Goal: Information Seeking & Learning: Learn about a topic

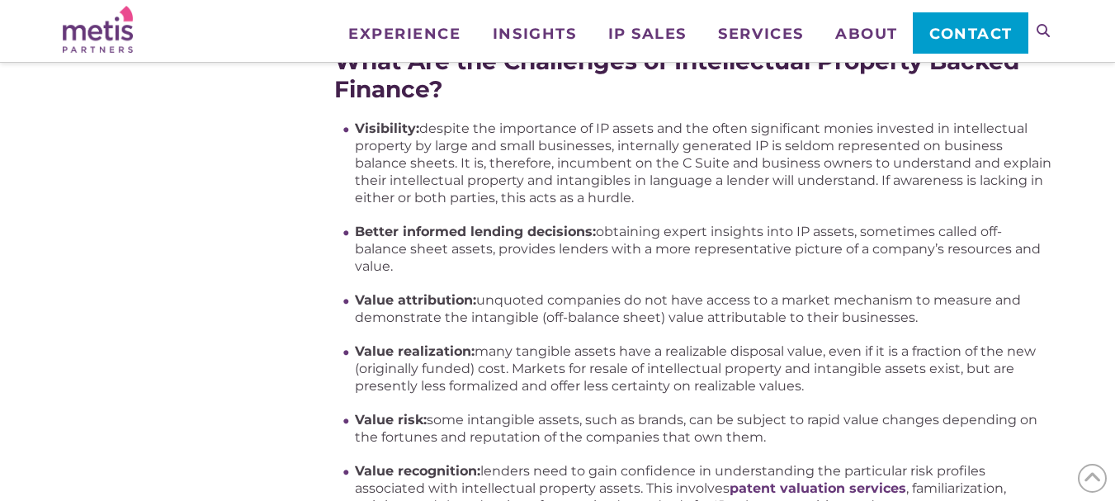
scroll to position [1403, 0]
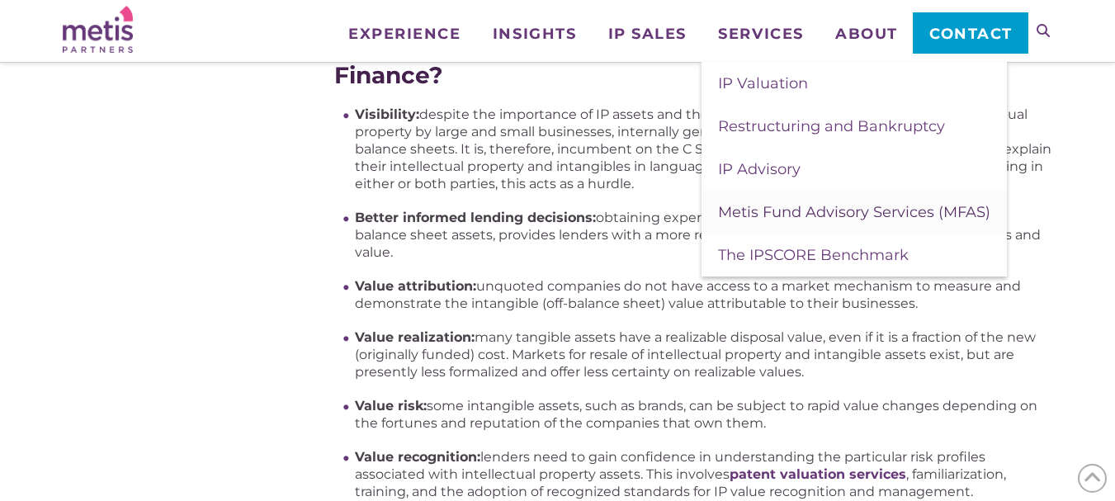
click at [838, 211] on span "Metis Fund Advisory Services (MFAS)" at bounding box center [854, 212] width 272 height 18
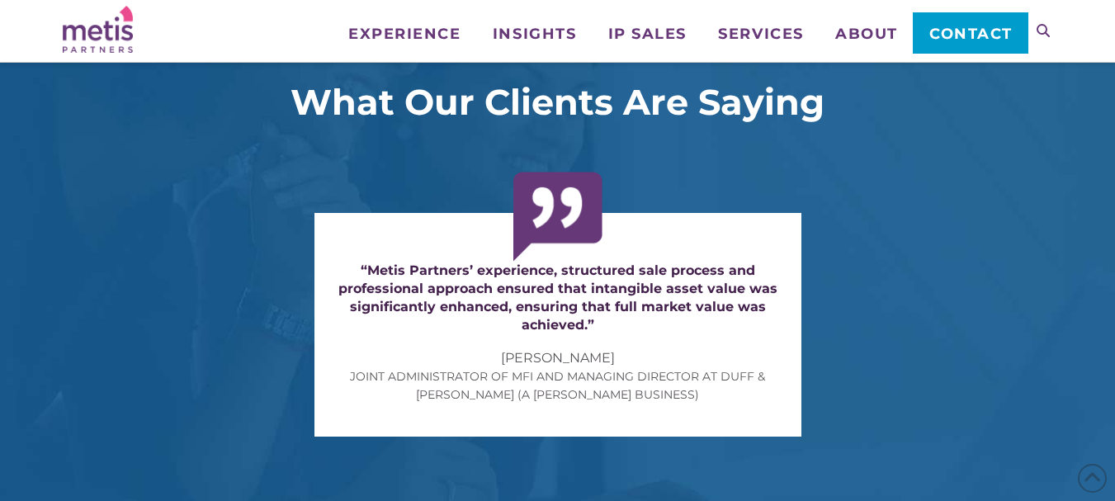
scroll to position [1898, 0]
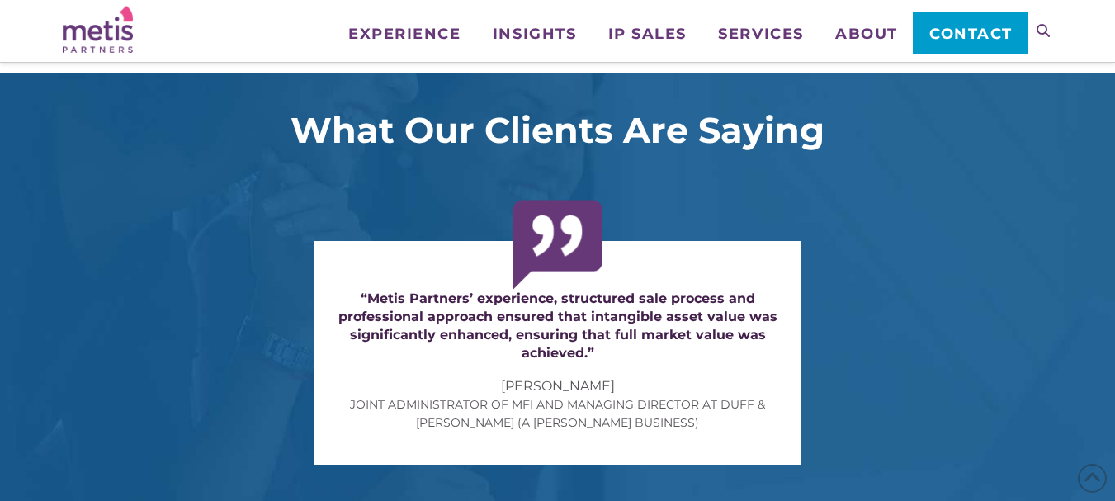
click at [978, 26] on span "Contact" at bounding box center [970, 33] width 83 height 15
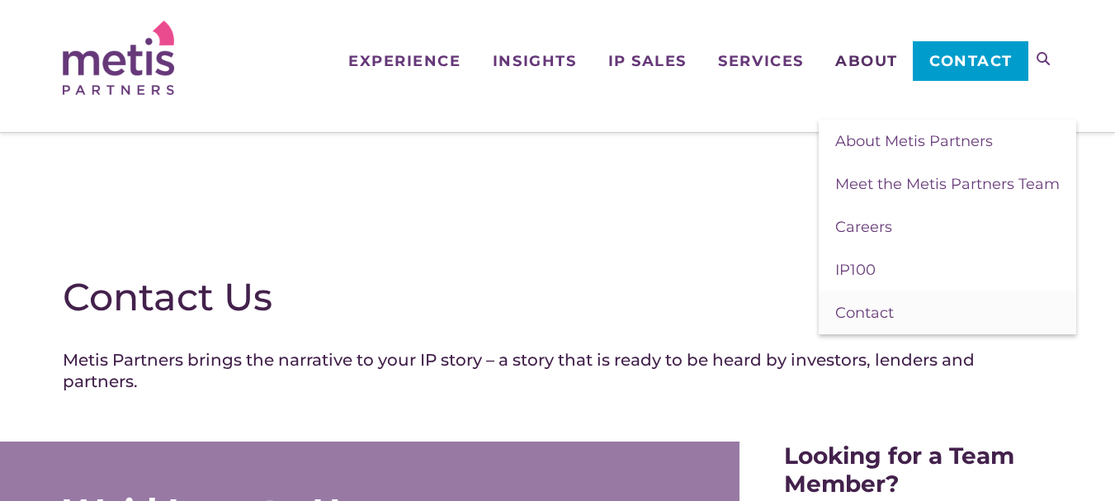
click at [862, 57] on span "About" at bounding box center [866, 61] width 63 height 15
click at [886, 135] on span "About Metis Partners" at bounding box center [914, 141] width 158 height 18
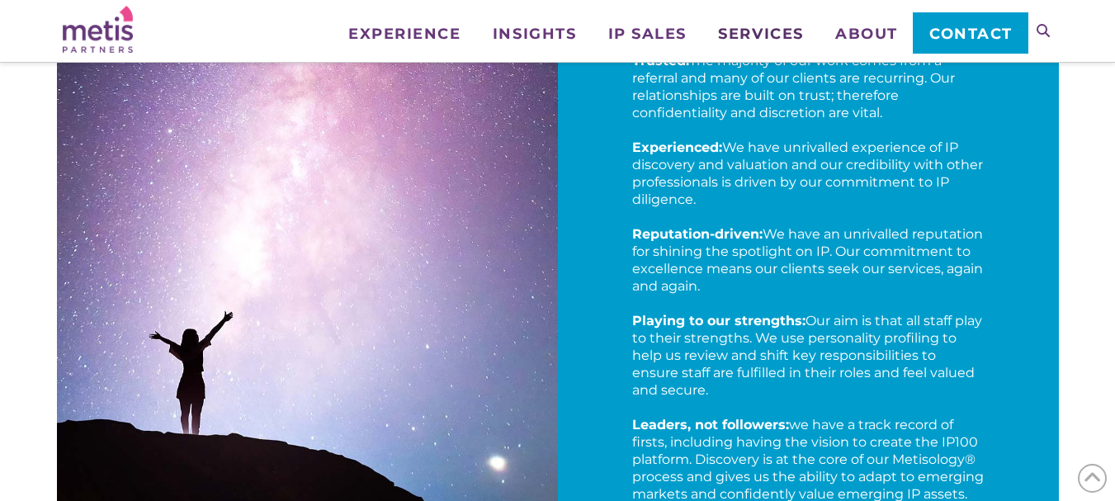
scroll to position [2229, 0]
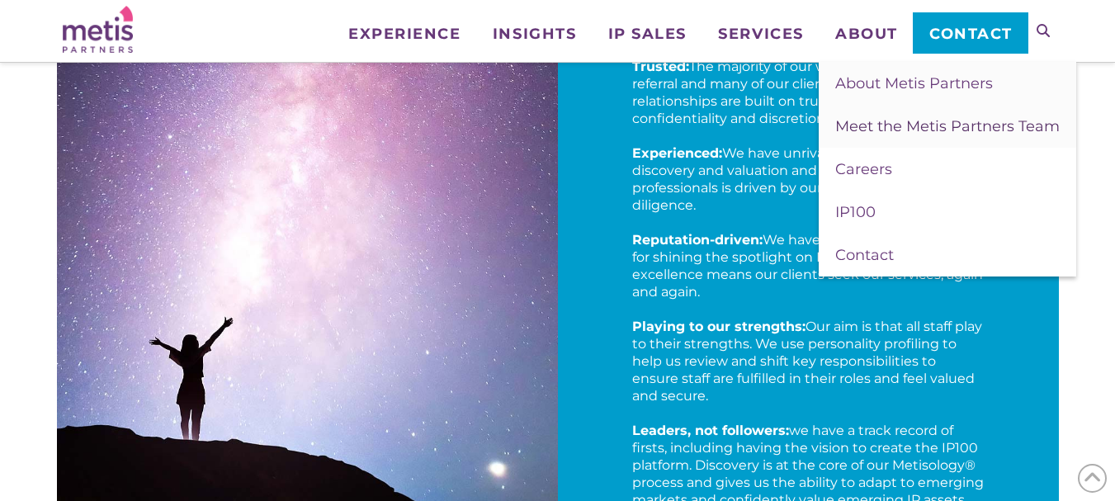
click at [872, 121] on span "Meet the Metis Partners Team" at bounding box center [947, 126] width 225 height 18
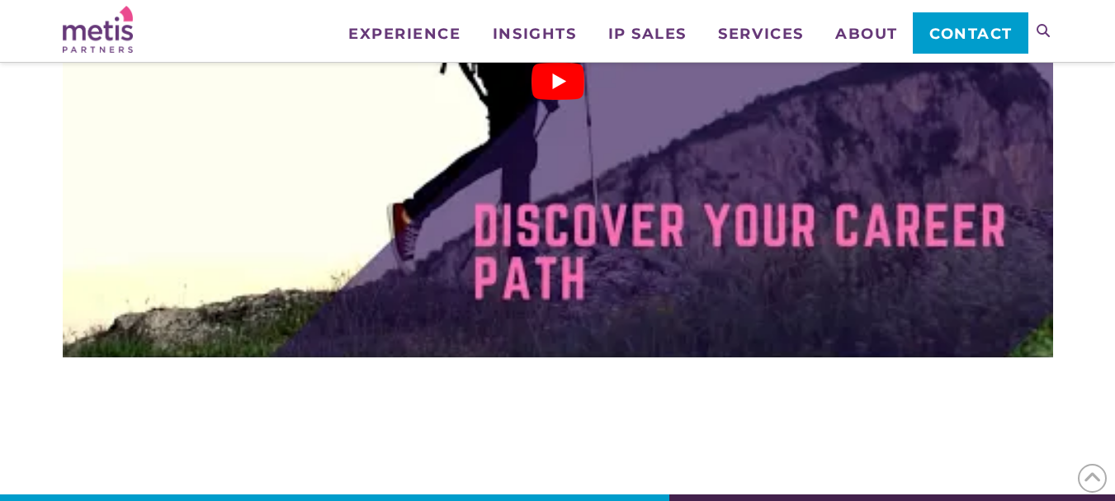
scroll to position [2998, 0]
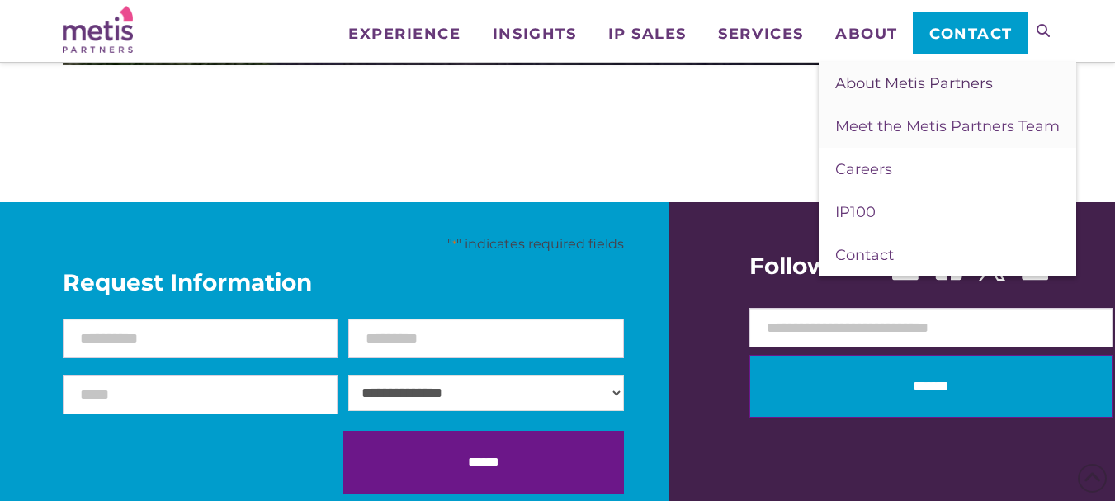
click at [870, 78] on span "About Metis Partners" at bounding box center [914, 83] width 158 height 18
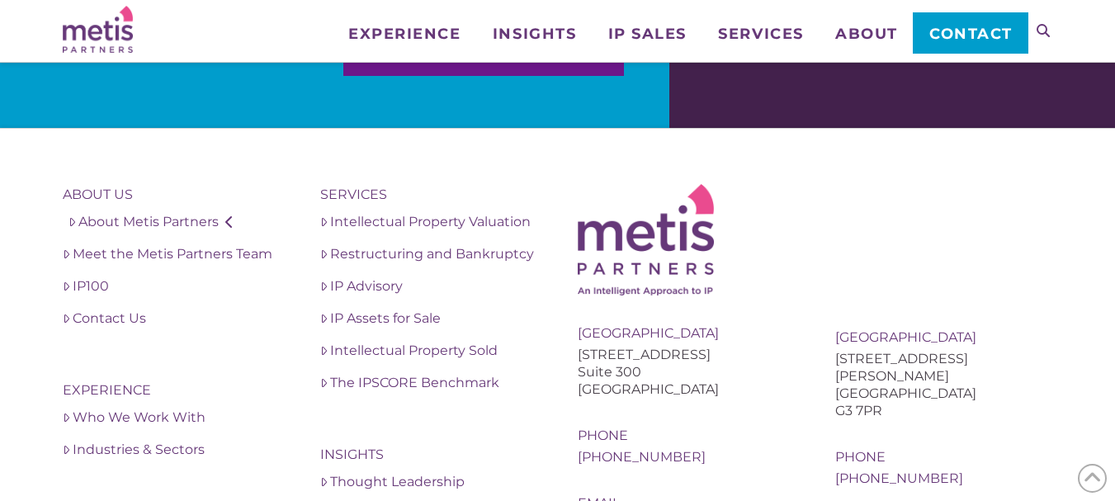
scroll to position [3290, 0]
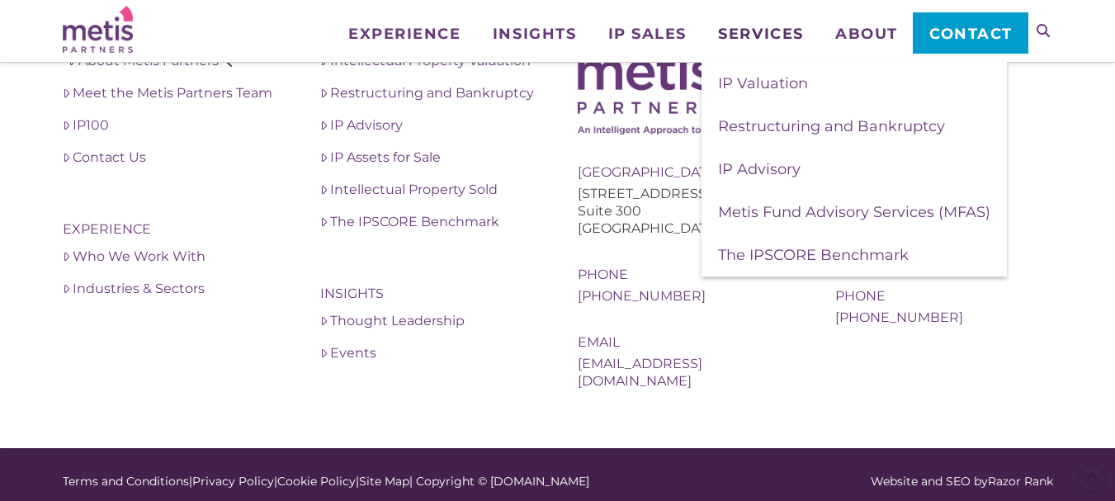
click at [760, 26] on span "Services" at bounding box center [760, 33] width 85 height 15
click at [798, 209] on span "Metis Fund Advisory Services (MFAS)" at bounding box center [854, 212] width 272 height 18
